Goal: Task Accomplishment & Management: Complete application form

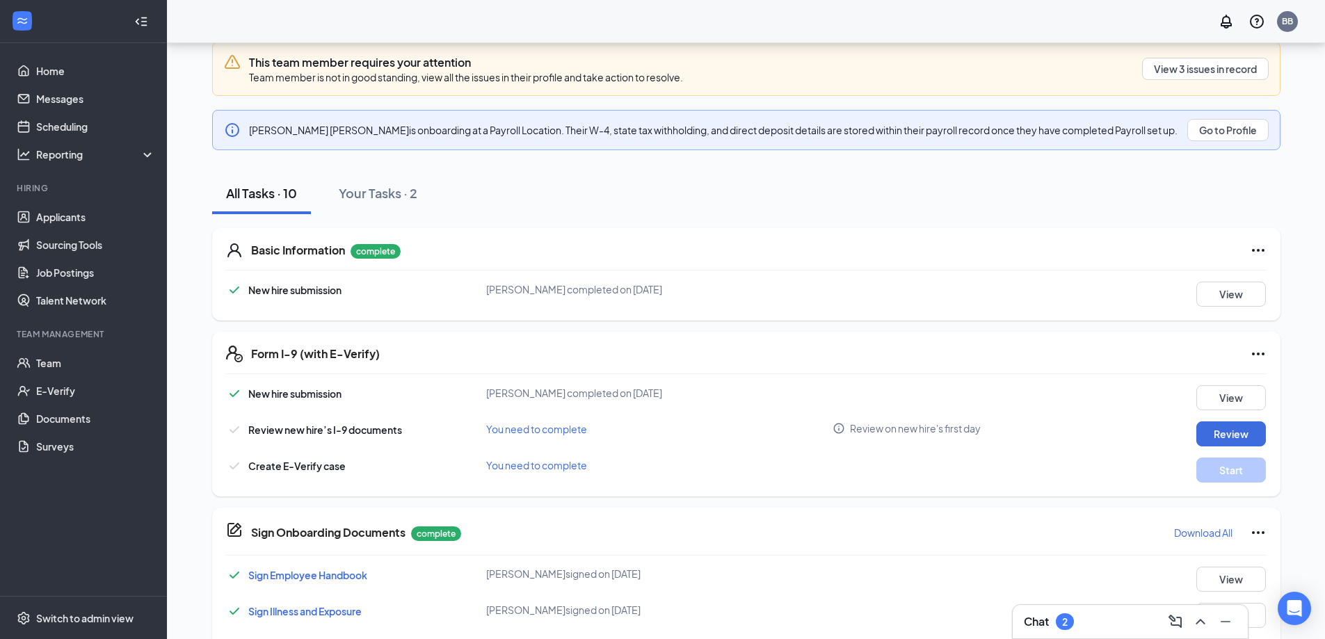
scroll to position [209, 0]
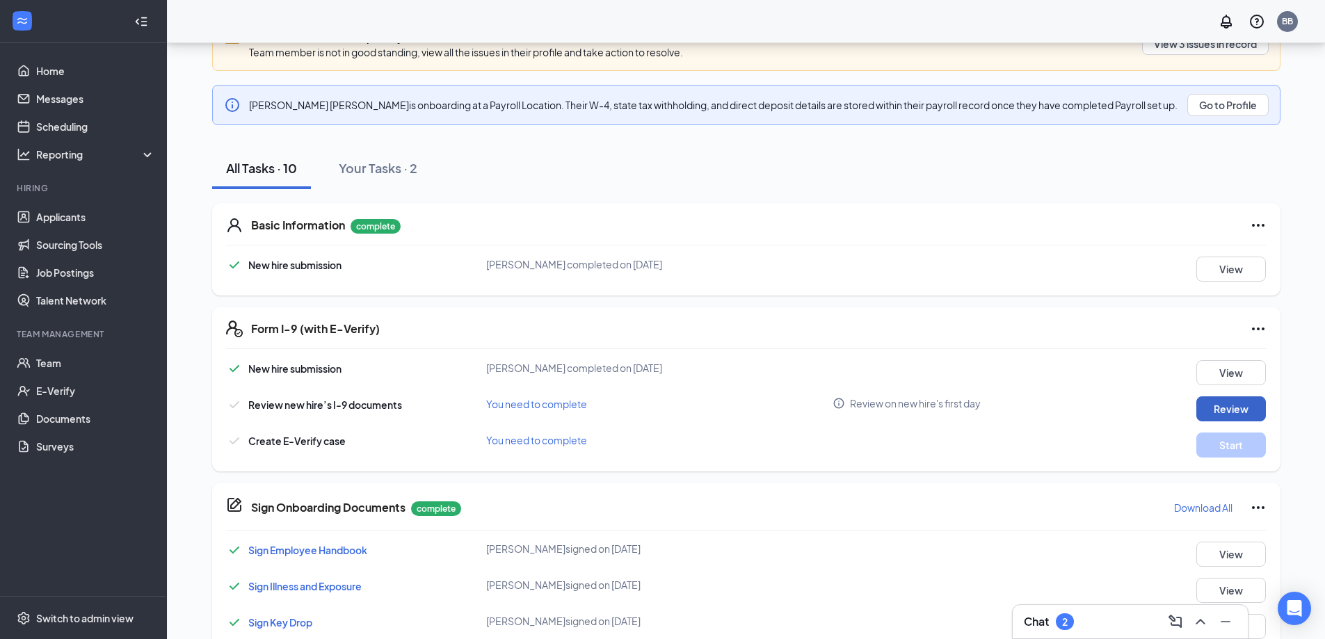
click at [1241, 410] on button "Review" at bounding box center [1231, 408] width 70 height 25
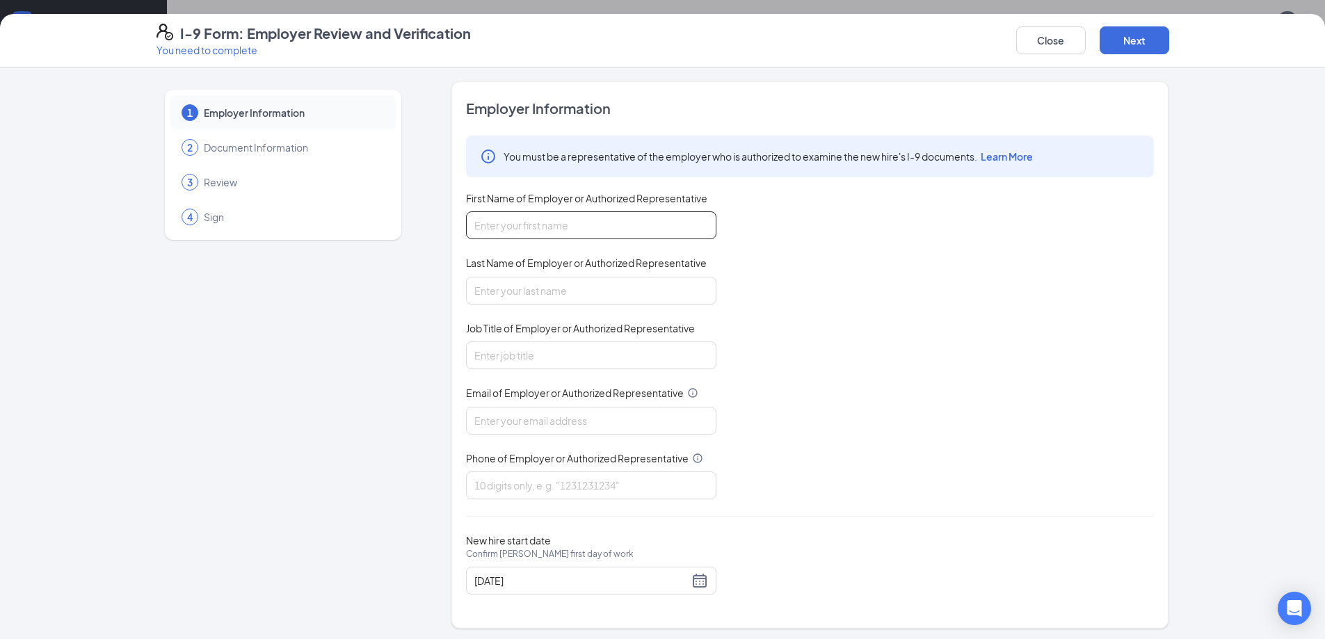
click at [550, 232] on input "First Name of Employer or Authorized Representative" at bounding box center [591, 225] width 250 height 28
type input "[PERSON_NAME]"
type input "Case"
type input "Genertal Manager"
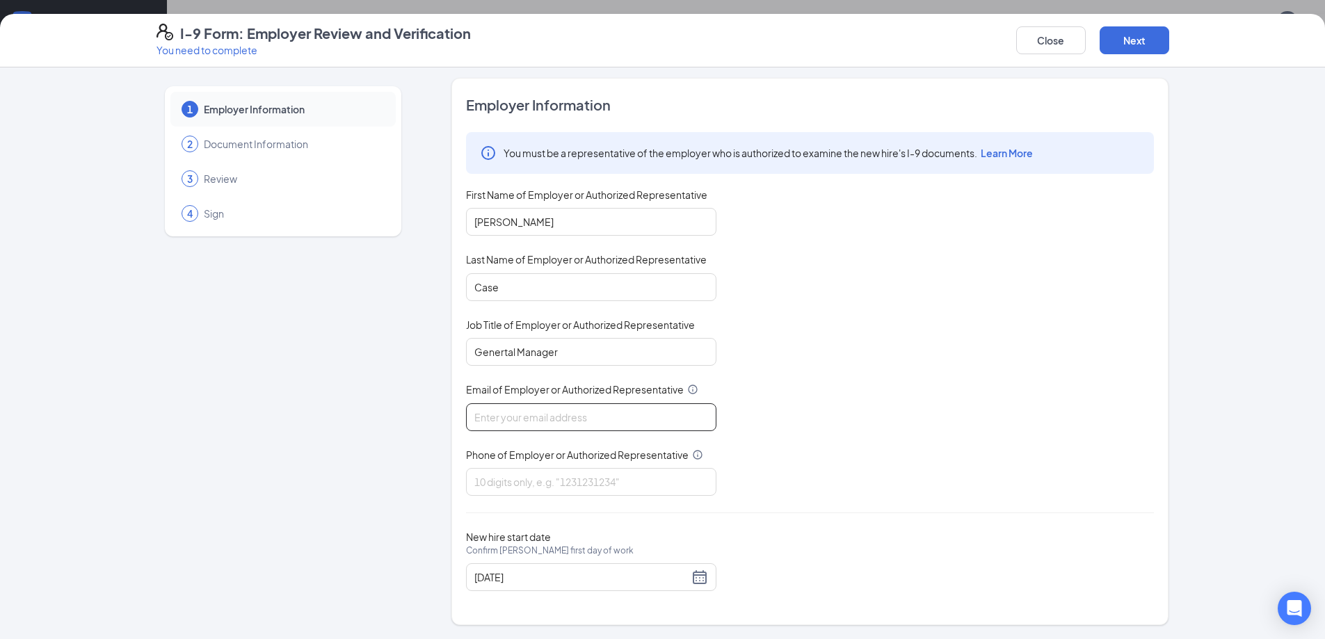
click at [572, 416] on input "Email of Employer or Authorized Representative" at bounding box center [591, 417] width 250 height 28
type input "[EMAIL_ADDRESS][DOMAIN_NAME]"
click at [568, 484] on input "Phone of Employer or Authorized Representative" at bounding box center [591, 482] width 250 height 28
type input "4348363500"
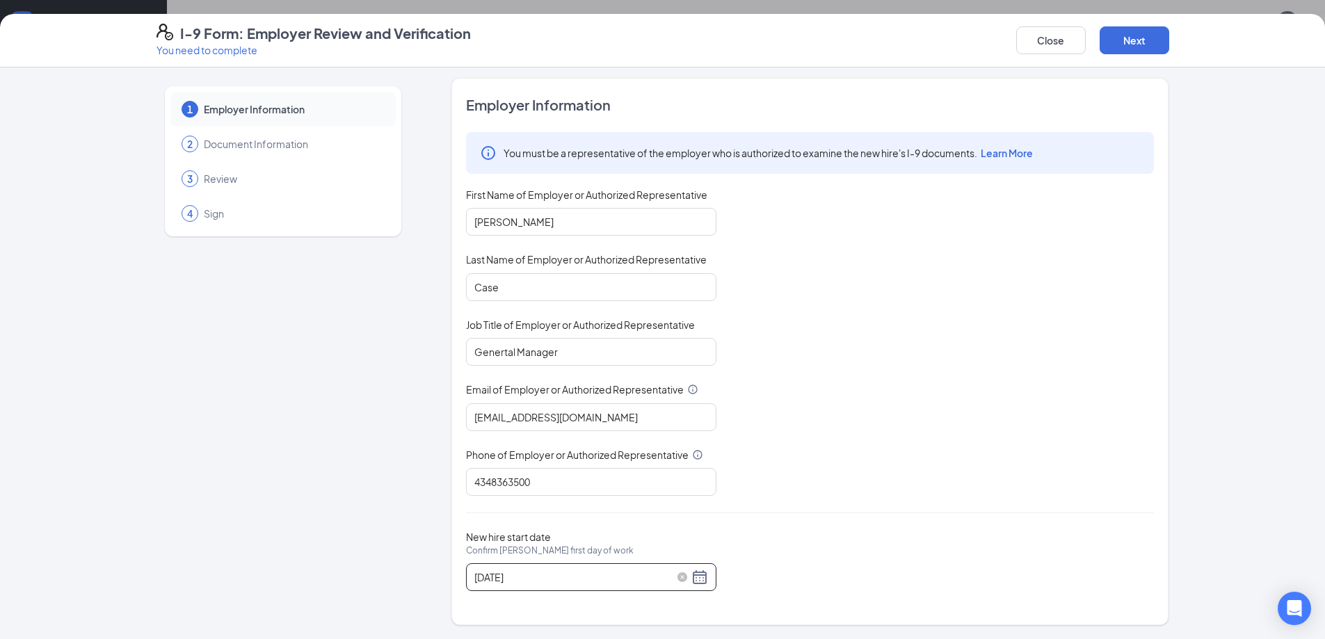
click at [689, 572] on div "[DATE]" at bounding box center [591, 577] width 234 height 17
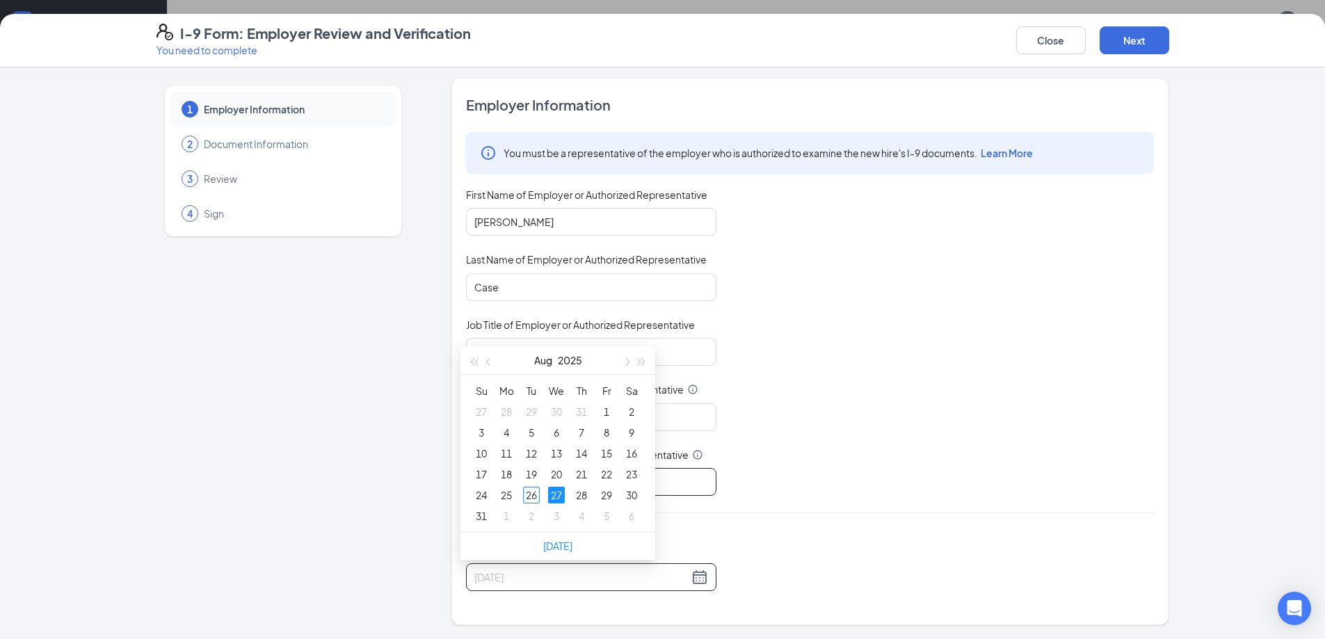
type input "[DATE]"
click at [739, 522] on div "Employer Information You must be a representative of the employer who is author…" at bounding box center [810, 351] width 688 height 513
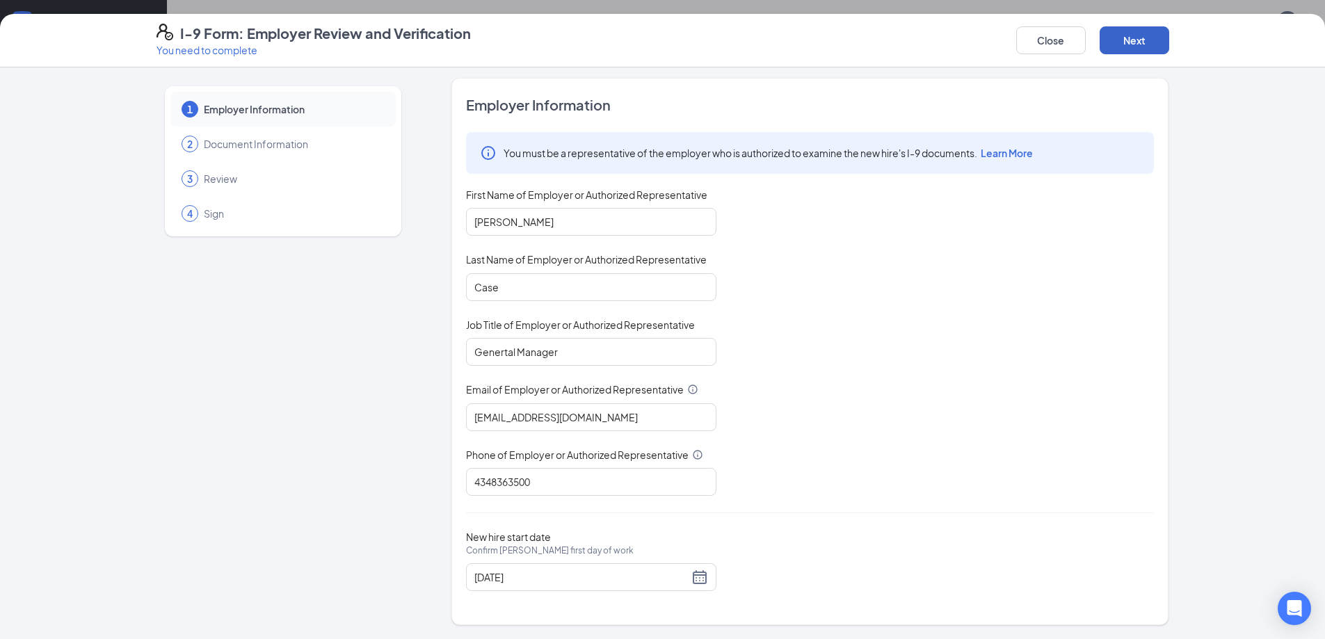
click at [1139, 47] on button "Next" at bounding box center [1135, 40] width 70 height 28
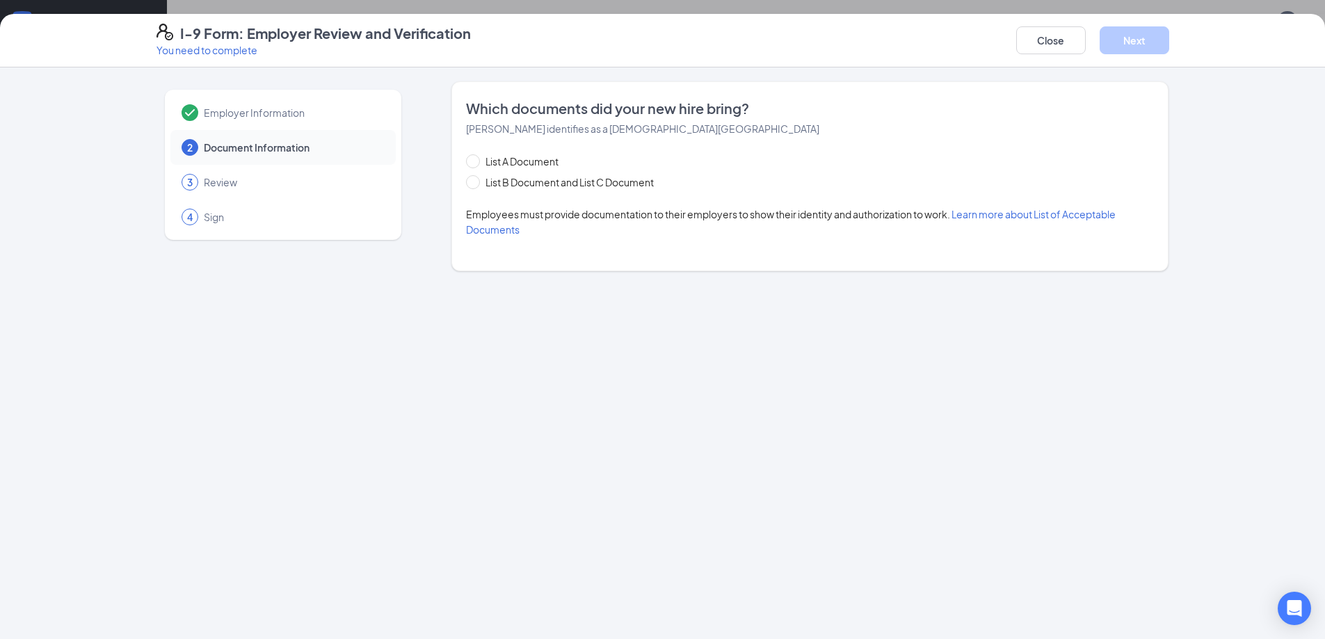
scroll to position [0, 0]
click at [472, 182] on input "List B Document and List C Document" at bounding box center [471, 180] width 10 height 10
radio input "true"
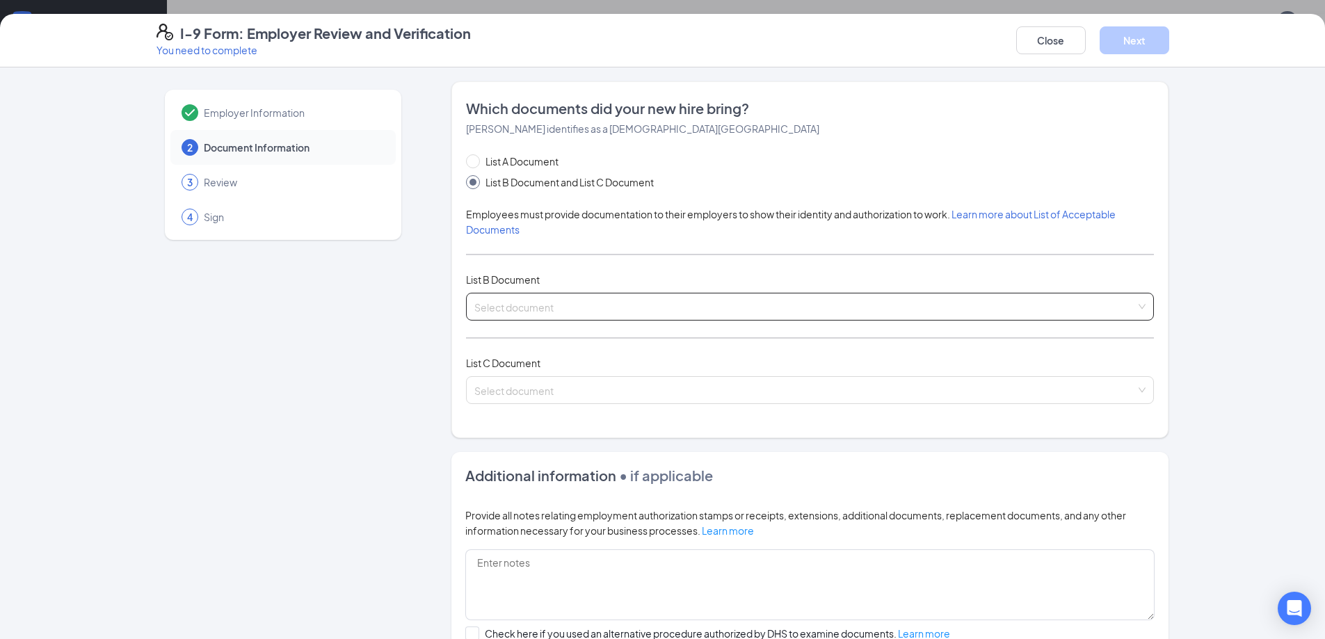
click at [554, 313] on input "search" at bounding box center [804, 303] width 661 height 21
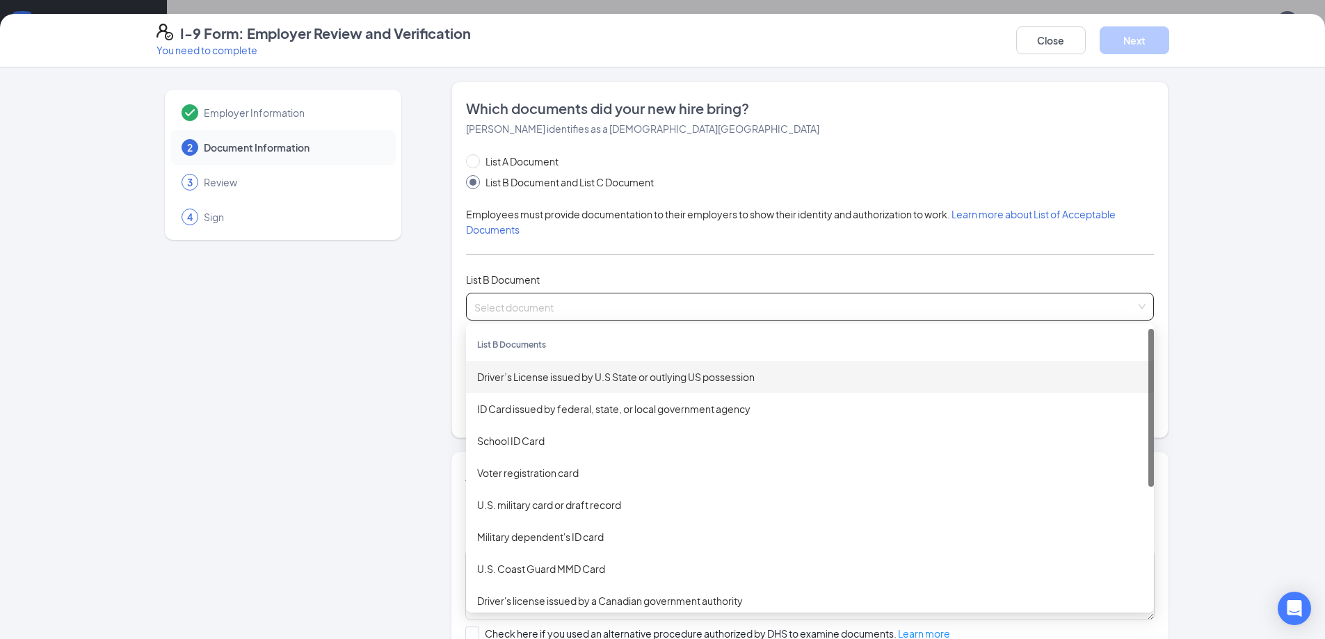
click at [558, 378] on div "Driver’s License issued by U.S State or outlying US possession" at bounding box center [810, 376] width 666 height 15
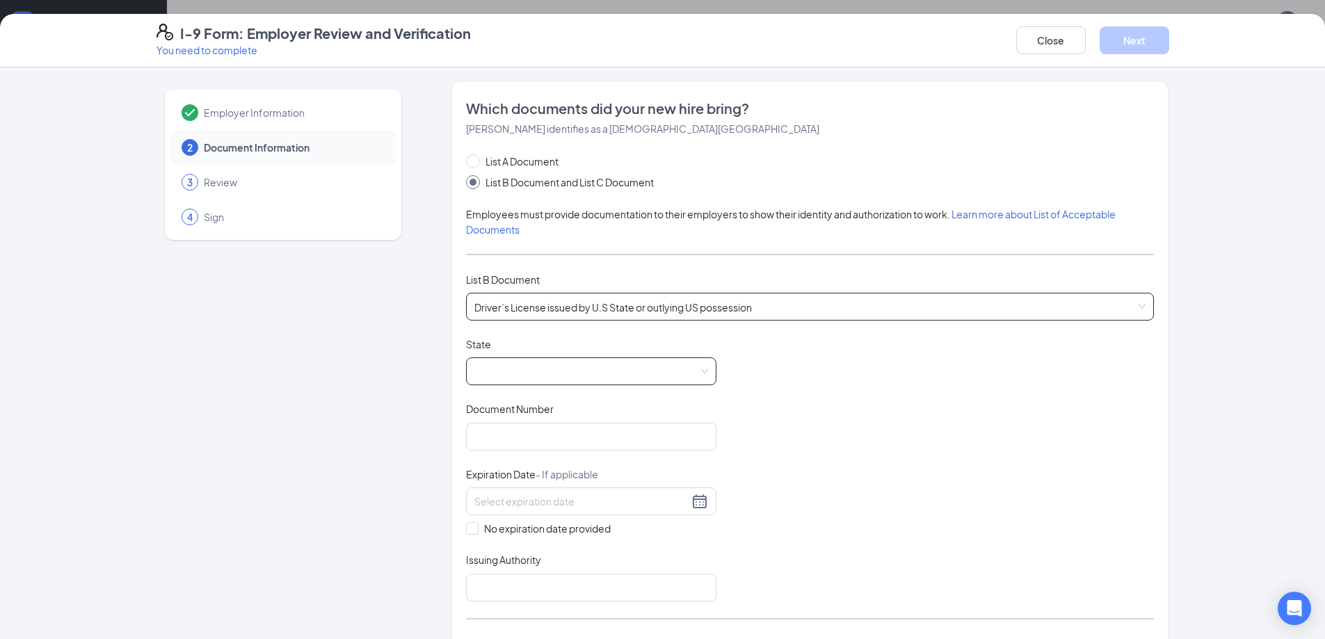
click at [548, 368] on span at bounding box center [591, 371] width 234 height 26
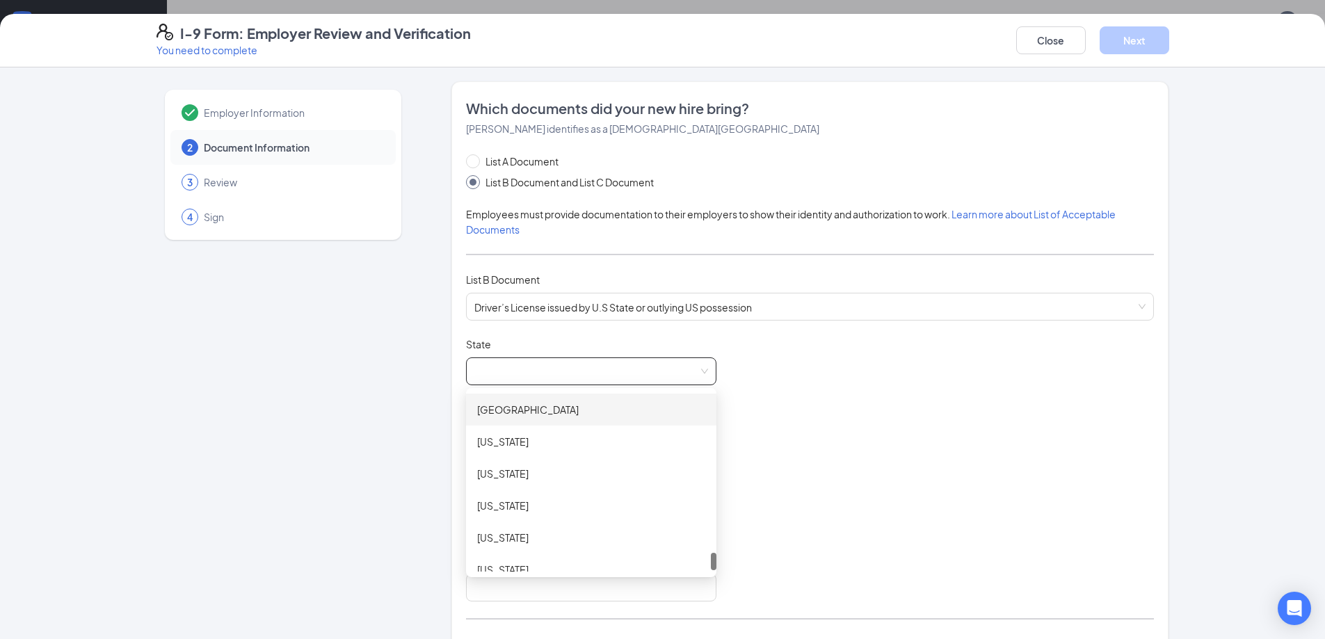
scroll to position [1530, 0]
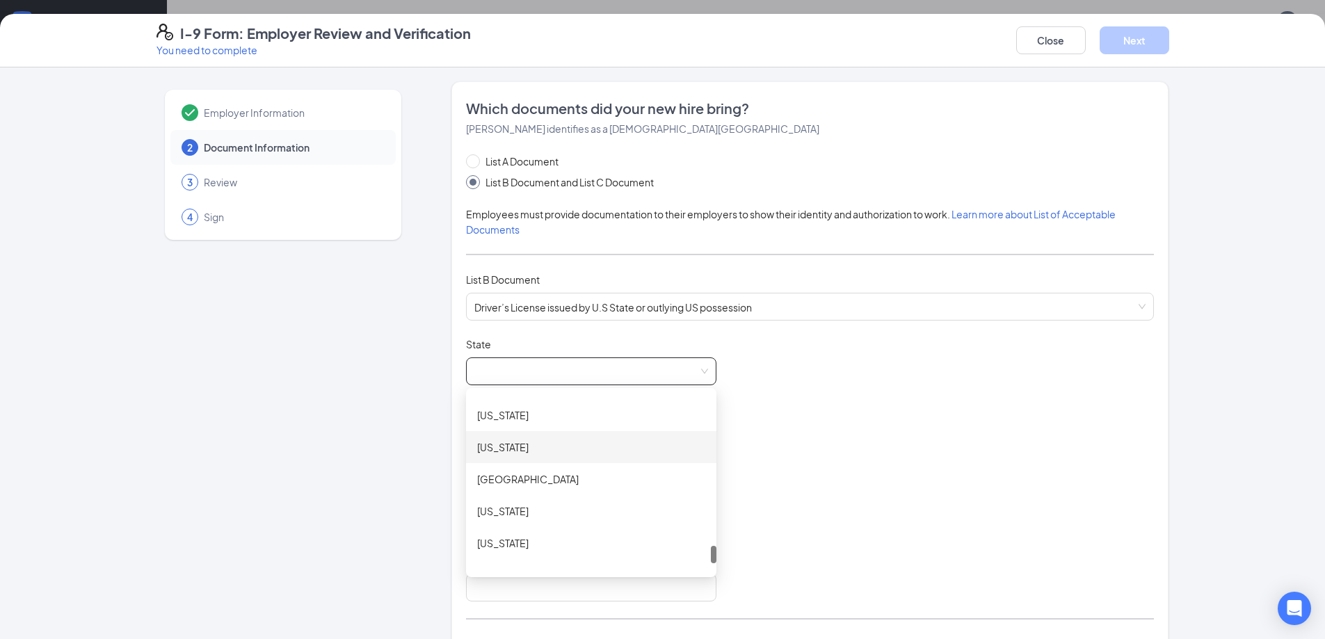
click at [518, 446] on div "[US_STATE]" at bounding box center [591, 447] width 228 height 15
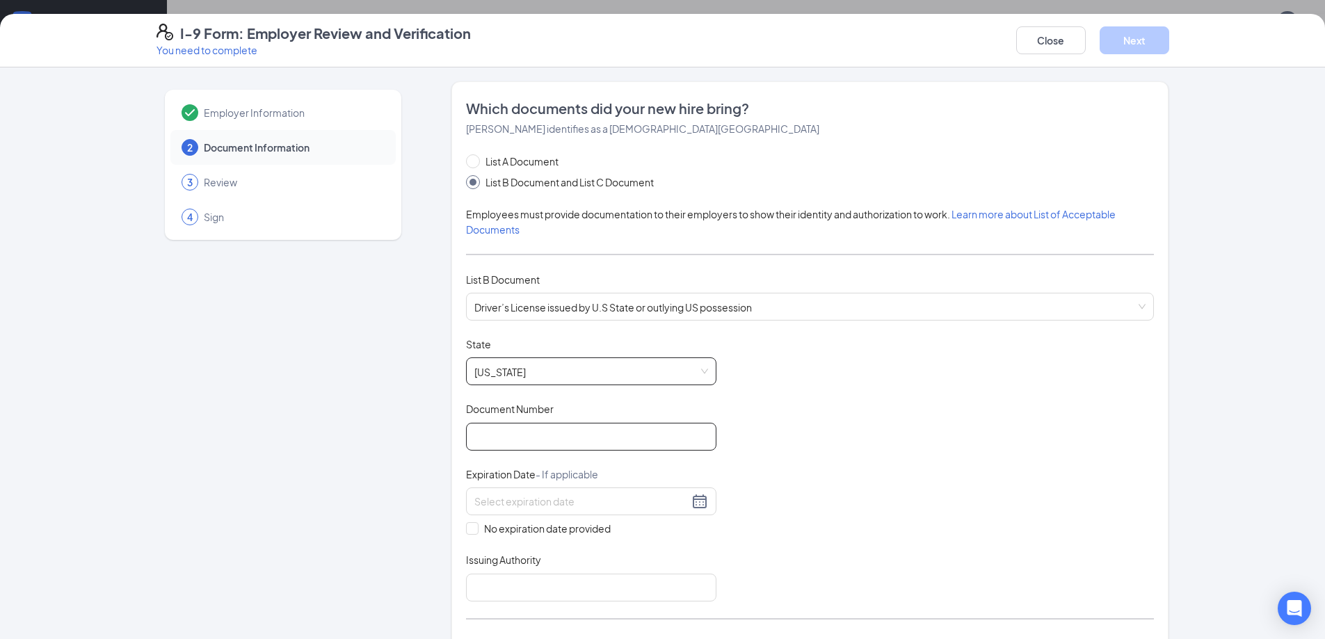
click at [520, 449] on input "Document Number" at bounding box center [591, 437] width 250 height 28
click at [526, 440] on input "Document Number" at bounding box center [591, 437] width 250 height 28
type input "T60222269"
click at [693, 502] on div at bounding box center [591, 501] width 234 height 17
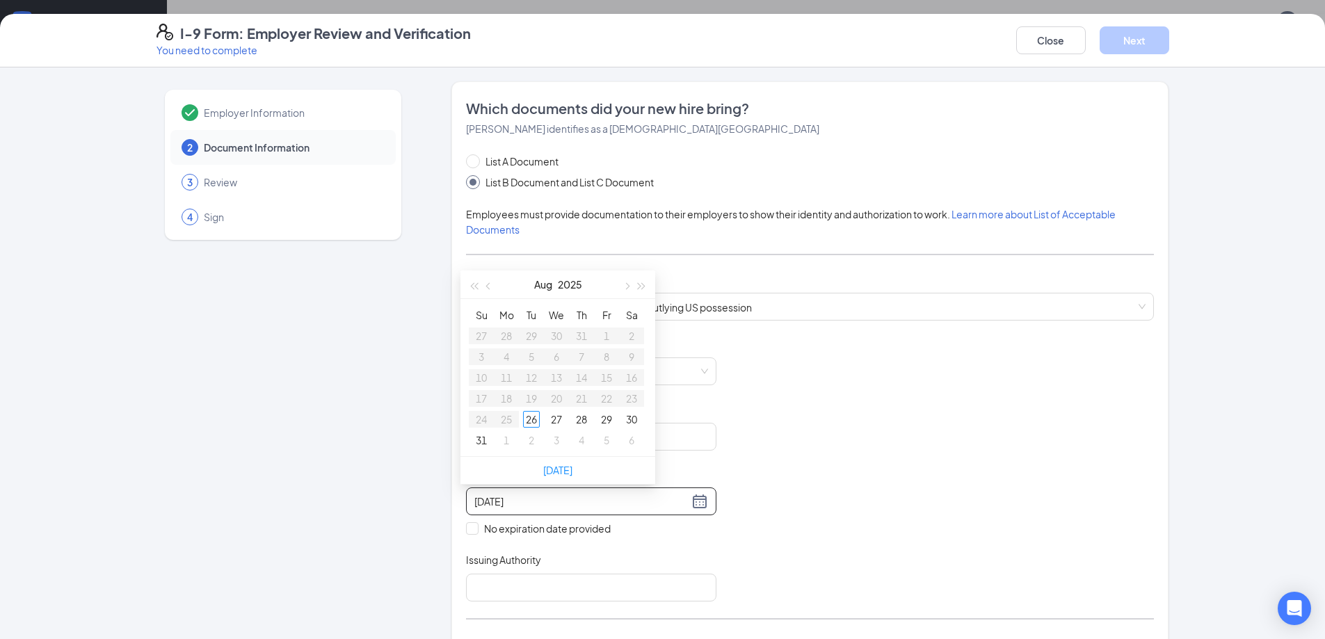
type input "[DATE]"
click at [638, 287] on span "button" at bounding box center [641, 286] width 7 height 7
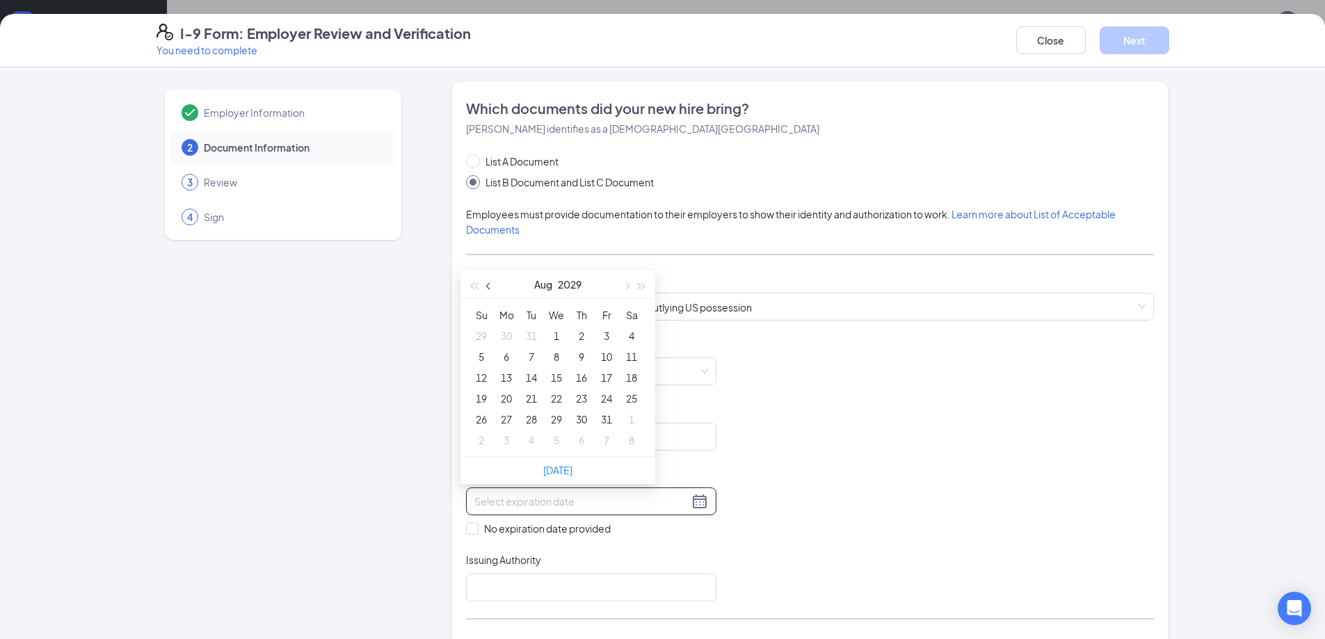
click at [488, 286] on span "button" at bounding box center [489, 286] width 7 height 7
click at [491, 289] on button "button" at bounding box center [488, 285] width 15 height 28
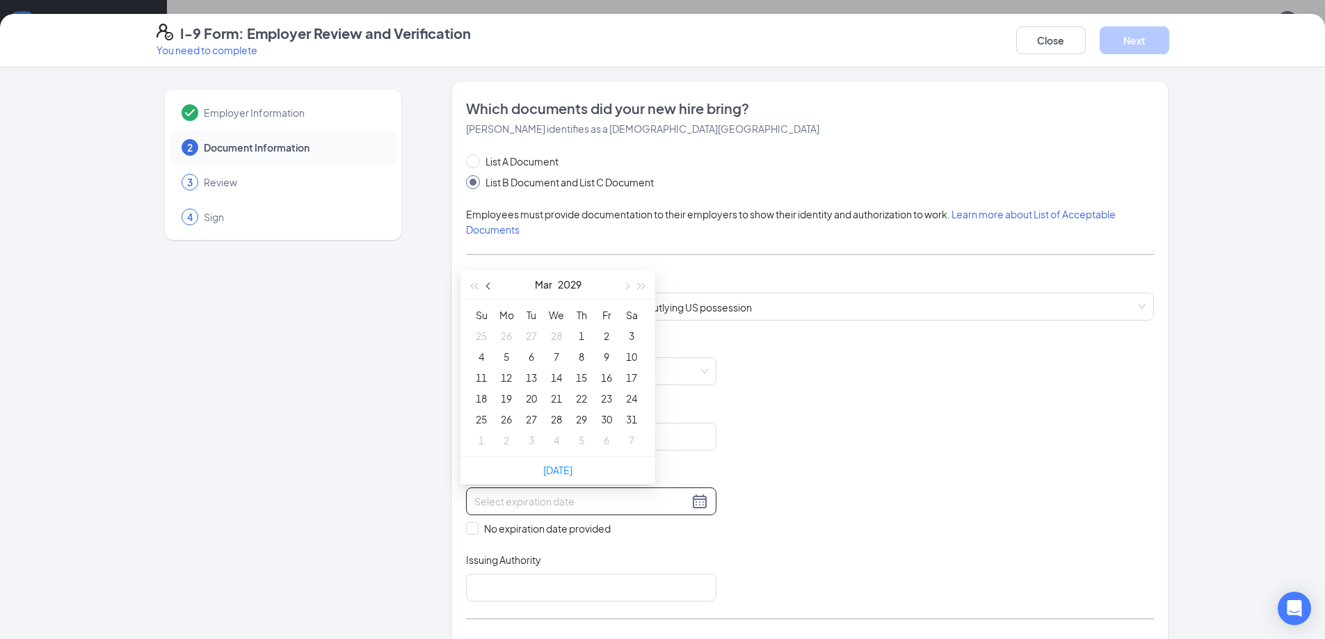
click at [491, 289] on button "button" at bounding box center [488, 285] width 15 height 28
click at [626, 289] on span "button" at bounding box center [625, 286] width 7 height 7
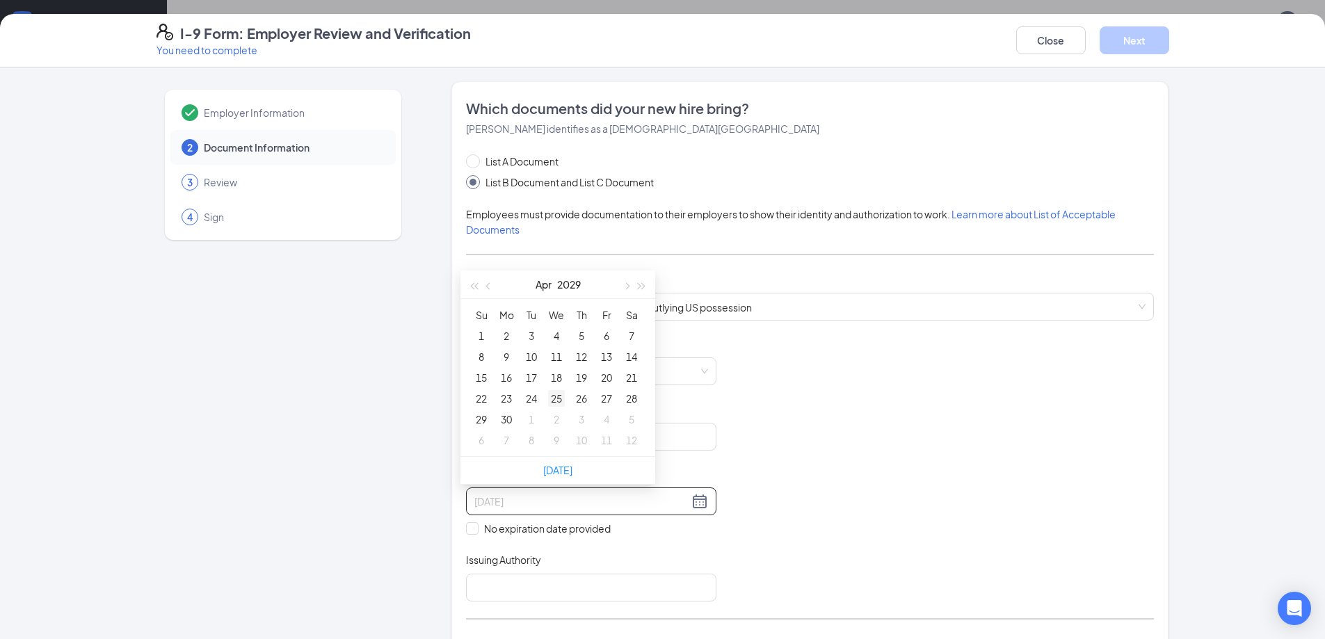
type input "[DATE]"
click at [555, 401] on div "25" at bounding box center [556, 398] width 17 height 17
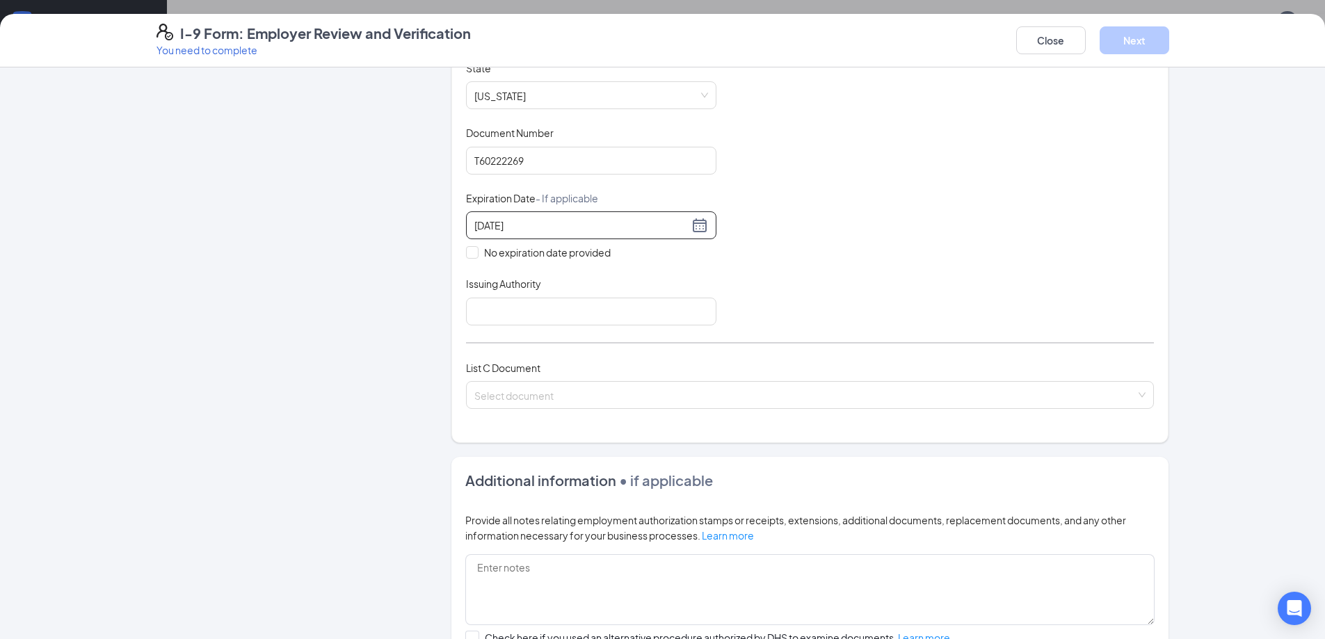
scroll to position [278, 0]
click at [503, 315] on input "Issuing Authority" at bounding box center [591, 310] width 250 height 28
type input "VA DMV"
click at [537, 394] on input "search" at bounding box center [804, 390] width 661 height 21
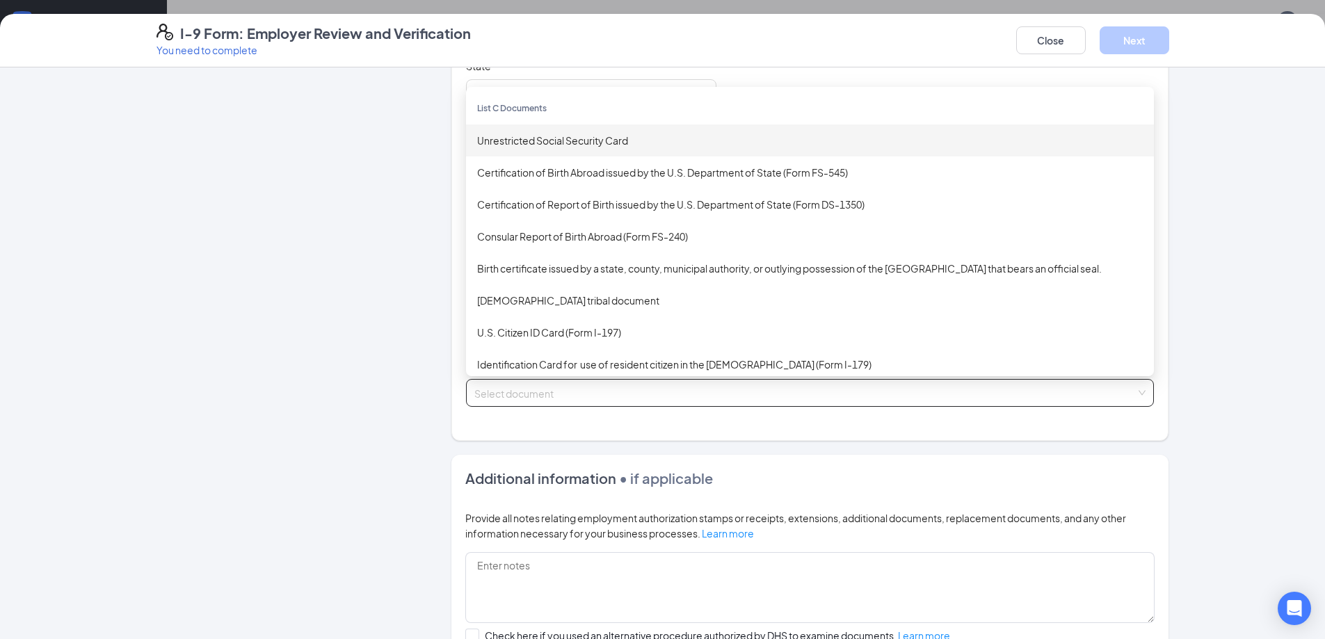
click at [574, 150] on div "Unrestricted Social Security Card" at bounding box center [810, 140] width 688 height 32
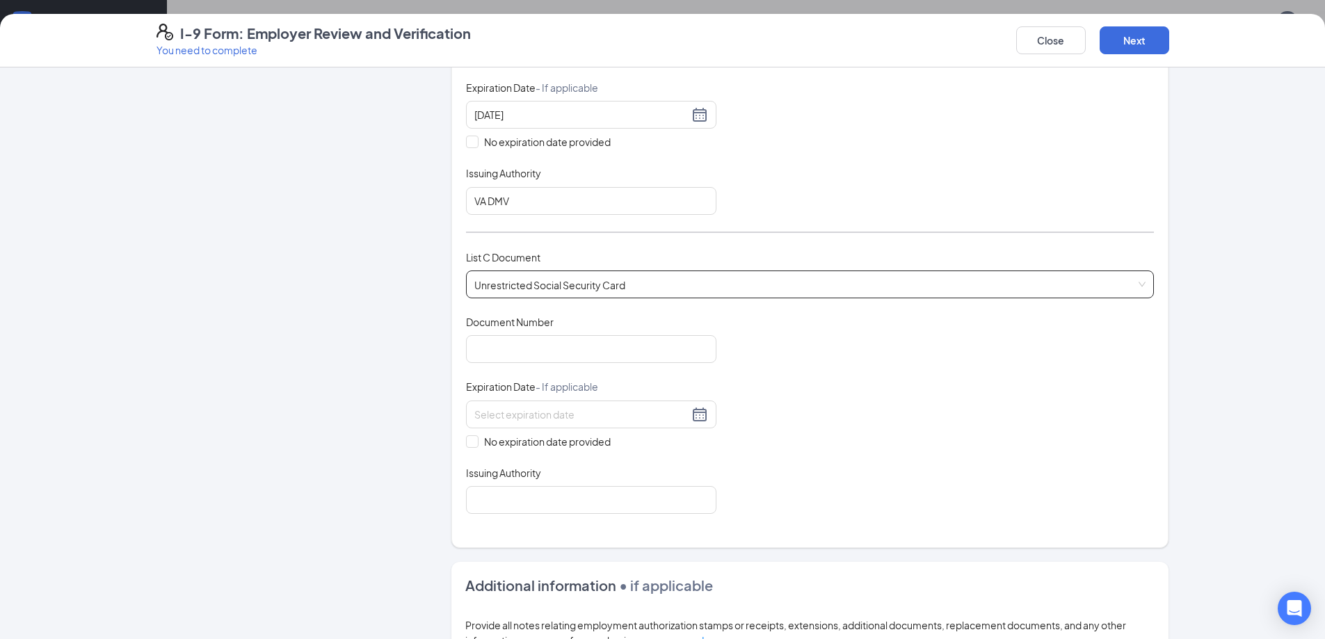
scroll to position [417, 0]
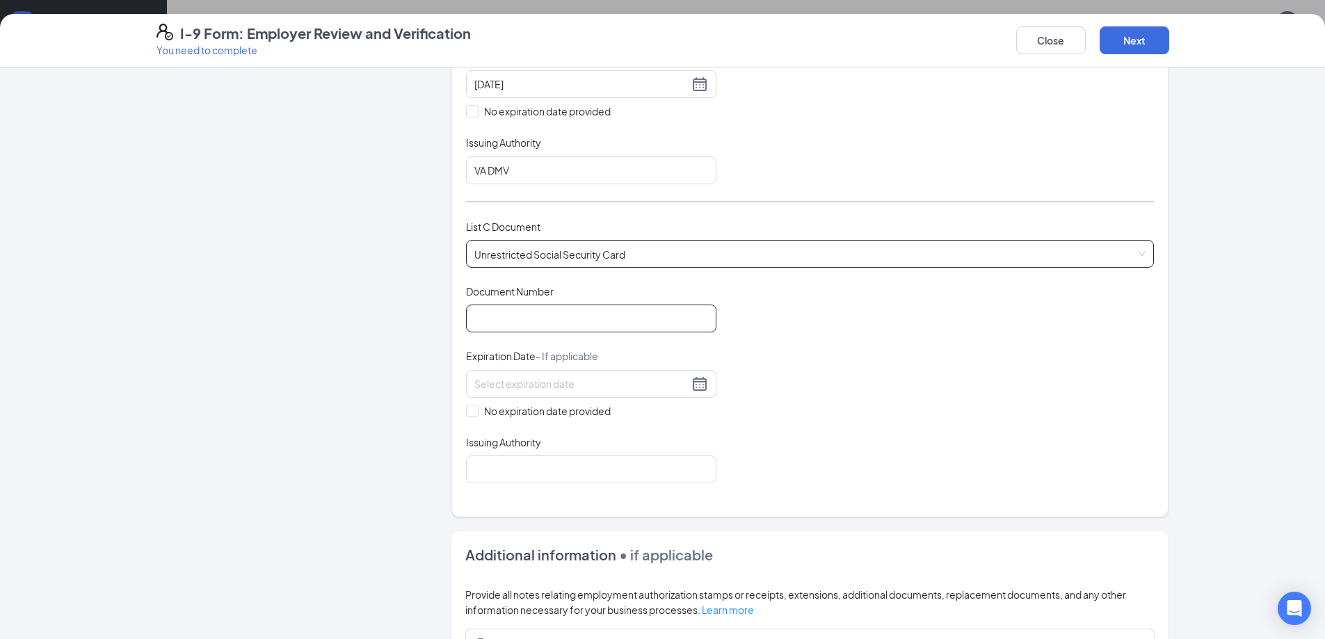
click at [499, 313] on input "Document Number" at bounding box center [591, 319] width 250 height 28
click at [570, 317] on input "Document Number" at bounding box center [591, 319] width 250 height 28
type input "406355548"
click at [467, 412] on input "No expiration date provided" at bounding box center [471, 410] width 10 height 10
checkbox input "true"
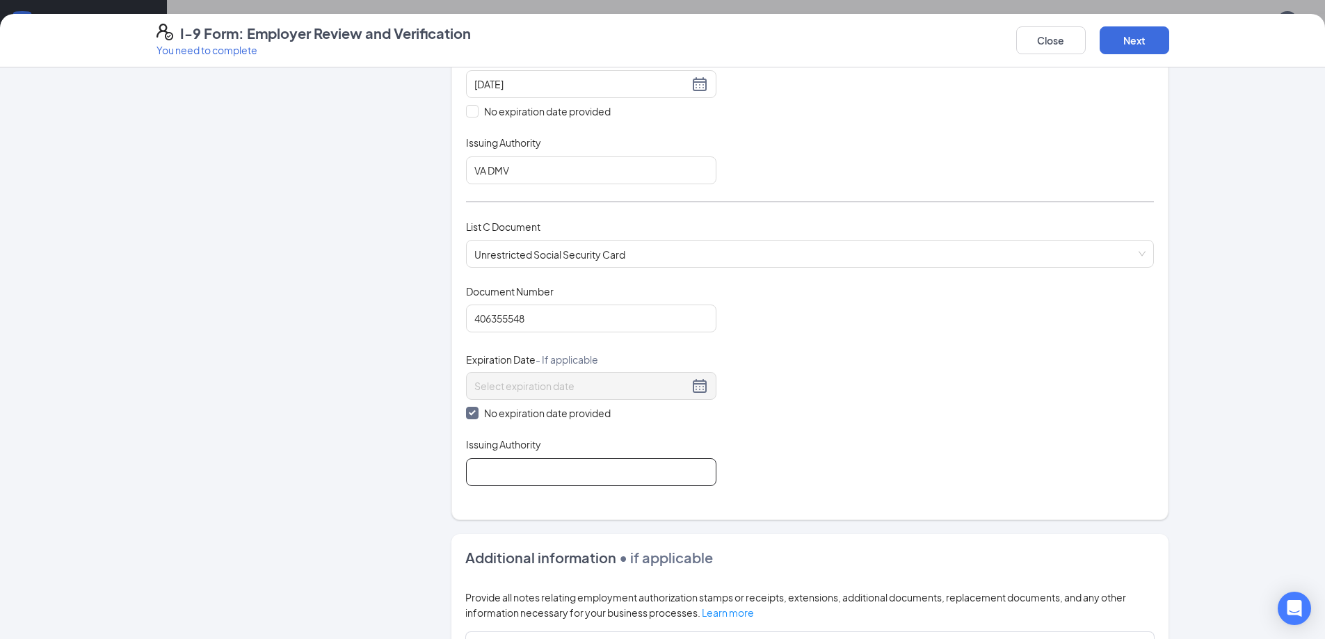
click at [534, 477] on input "Issuing Authority" at bounding box center [591, 472] width 250 height 28
type input "VA Dept of Social security"
click at [1122, 40] on button "Next" at bounding box center [1135, 40] width 70 height 28
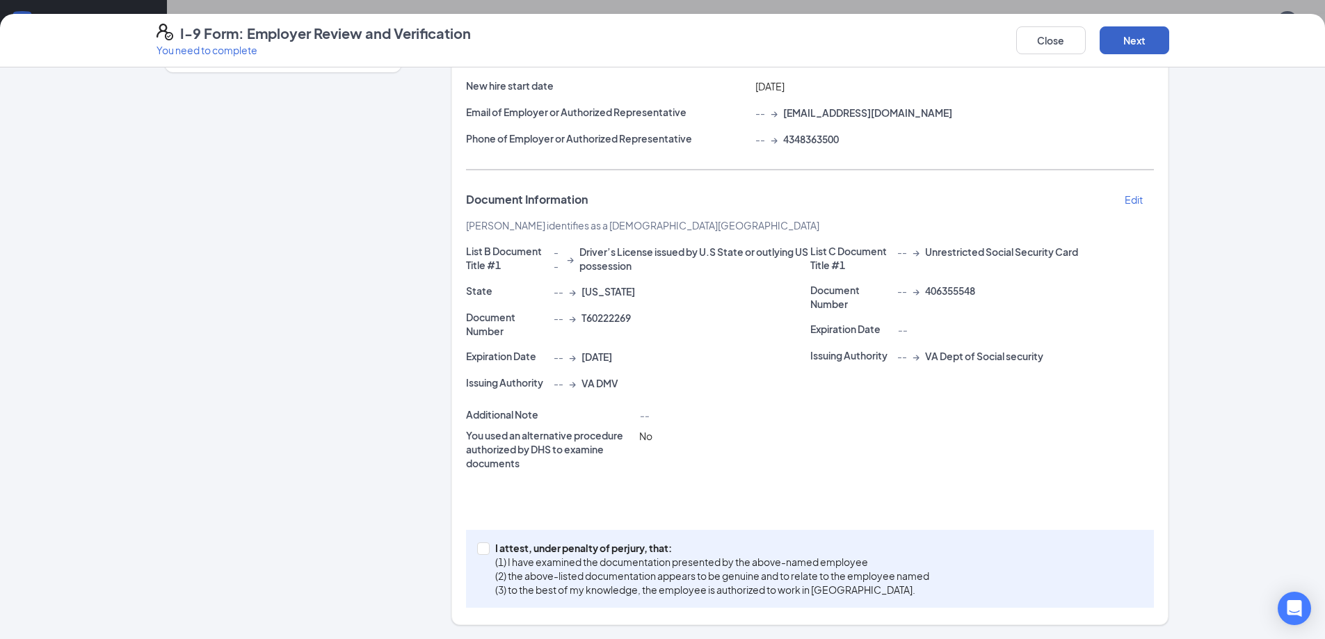
scroll to position [168, 0]
click at [1149, 43] on button "Next" at bounding box center [1135, 40] width 70 height 28
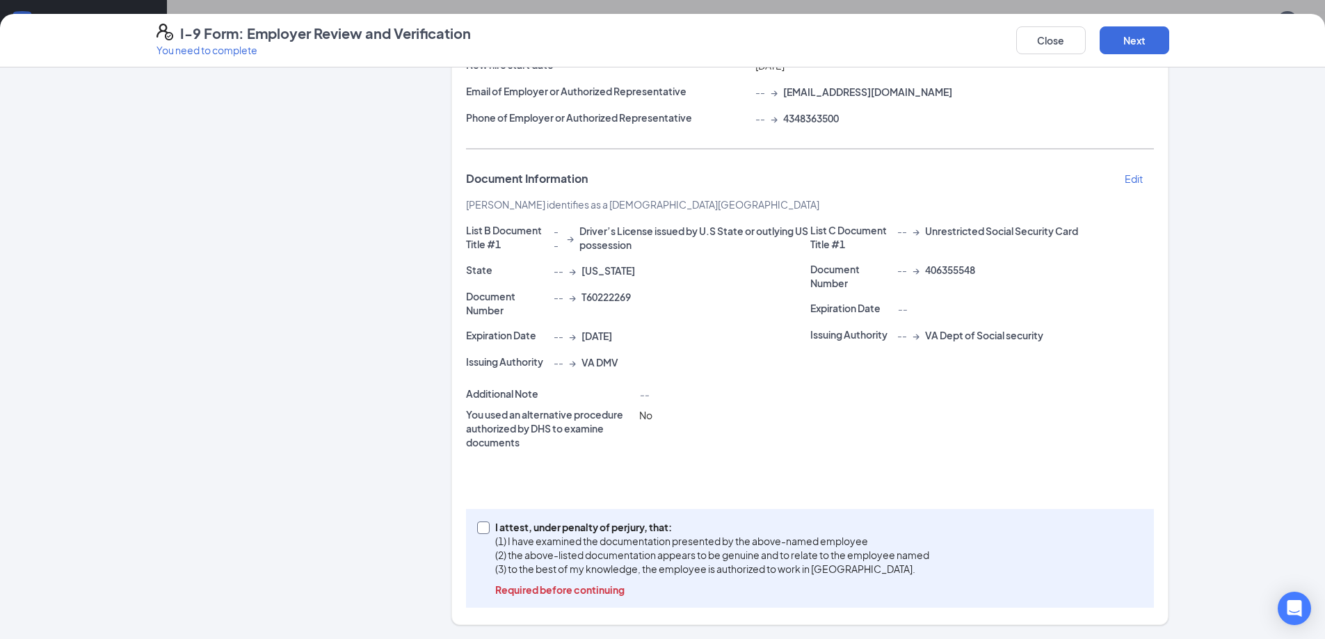
click at [479, 529] on input "I attest, under penalty of [PERSON_NAME], that: (1) I have examined the documen…" at bounding box center [482, 527] width 10 height 10
checkbox input "true"
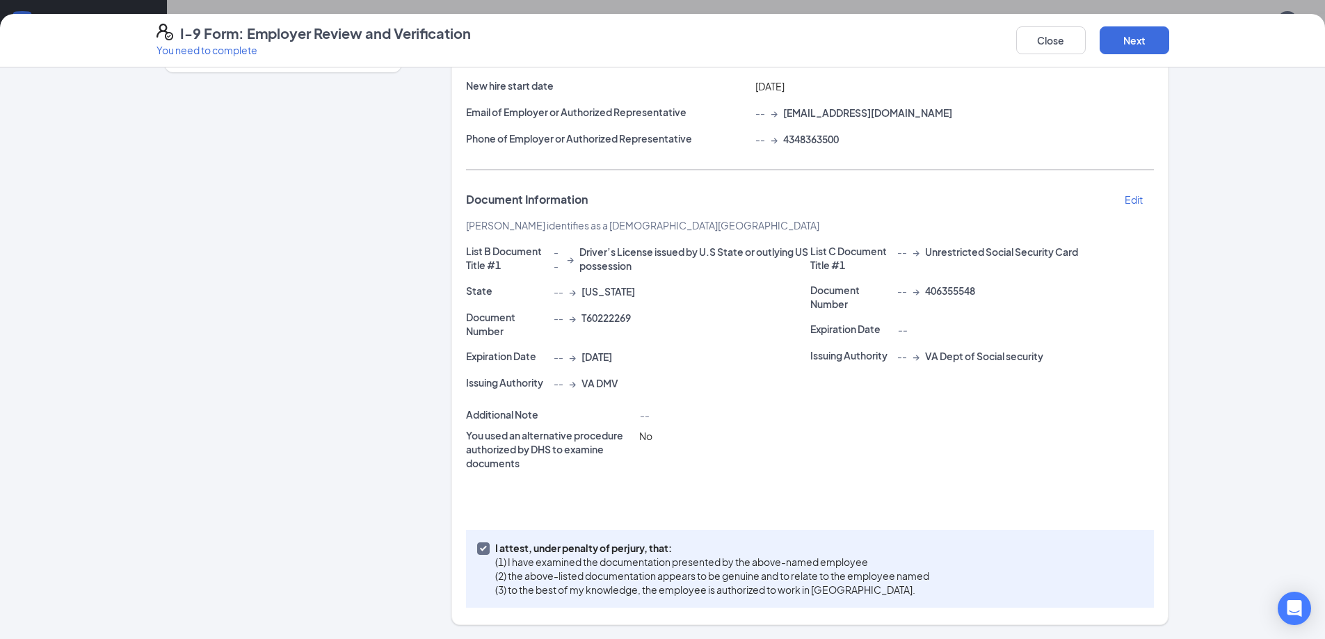
scroll to position [168, 0]
click at [1141, 45] on button "Next" at bounding box center [1135, 40] width 70 height 28
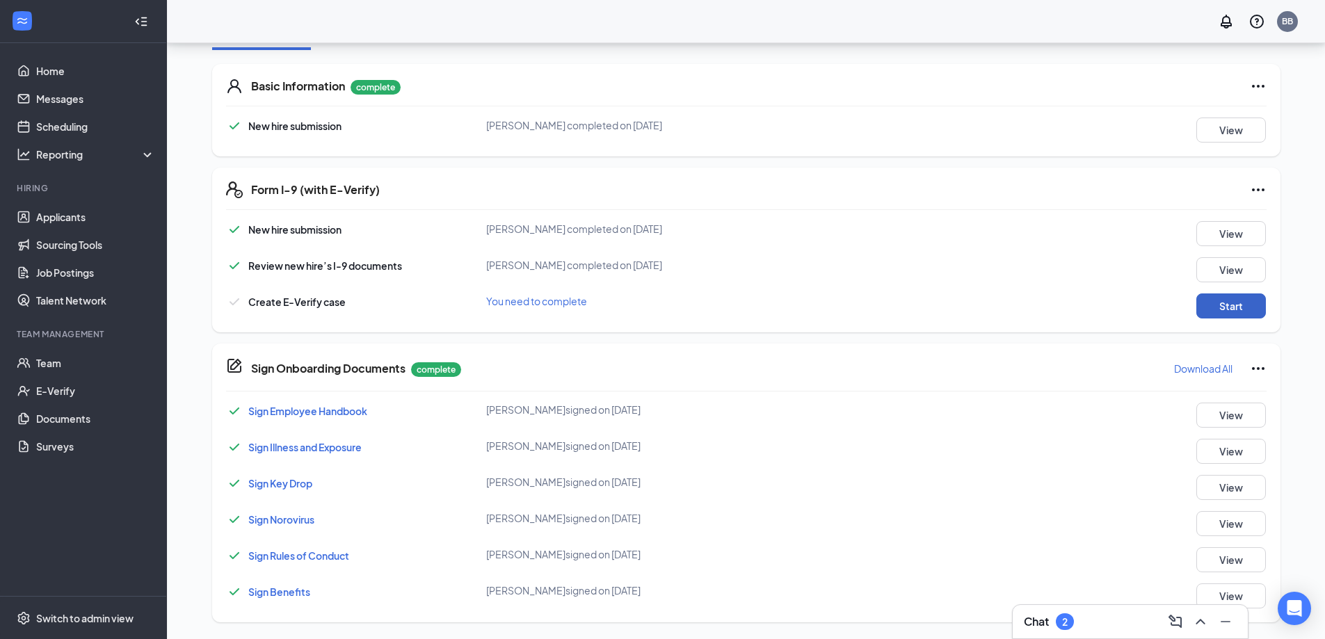
click at [1235, 310] on button "Start" at bounding box center [1231, 305] width 70 height 25
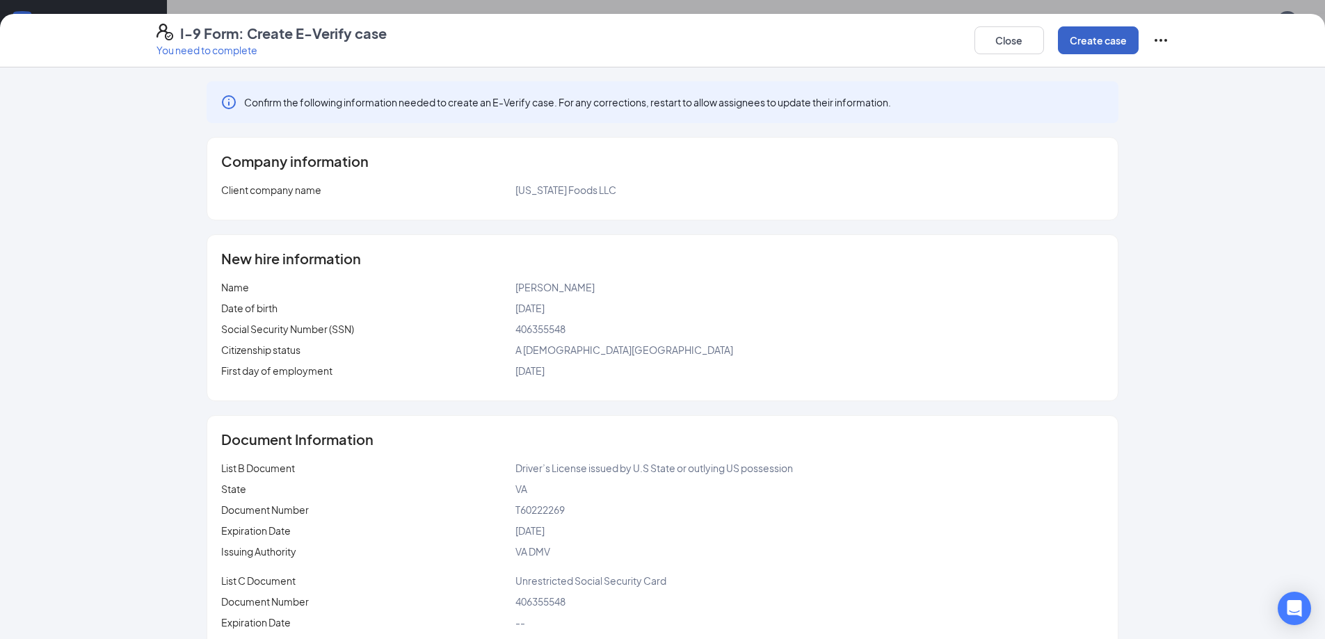
click at [1073, 42] on button "Create case" at bounding box center [1098, 40] width 81 height 28
